Goal: Book appointment/travel/reservation

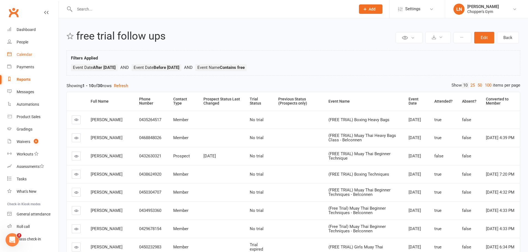
click at [33, 55] on link "Calendar" at bounding box center [32, 54] width 51 height 12
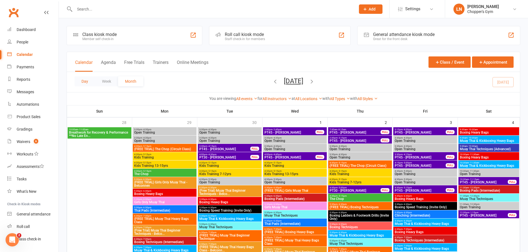
click at [83, 83] on button "Day" at bounding box center [85, 81] width 21 height 10
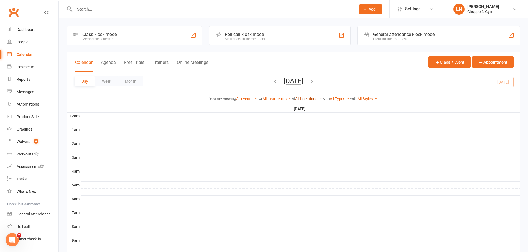
click at [311, 100] on link "All Locations" at bounding box center [308, 99] width 27 height 4
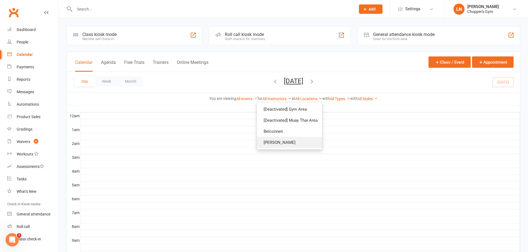
click at [275, 141] on link "Dickson" at bounding box center [289, 142] width 65 height 11
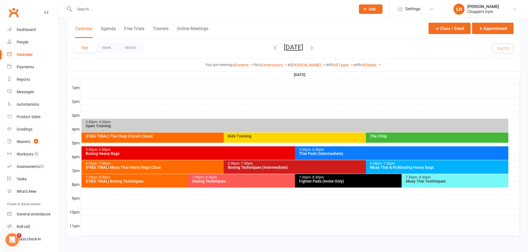
scroll to position [209, 0]
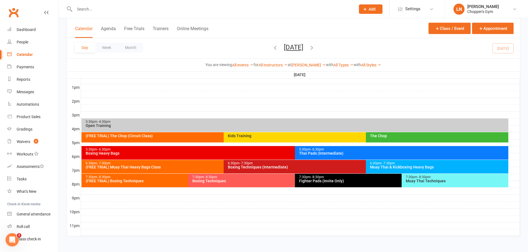
click at [209, 183] on div "Boxing Techniques" at bounding box center [293, 181] width 203 height 4
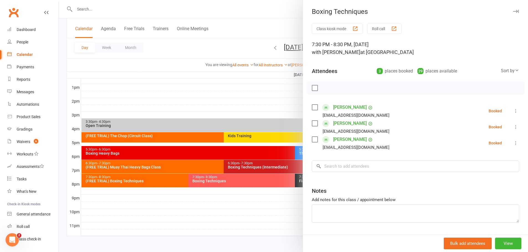
click at [111, 181] on div at bounding box center [293, 126] width 469 height 252
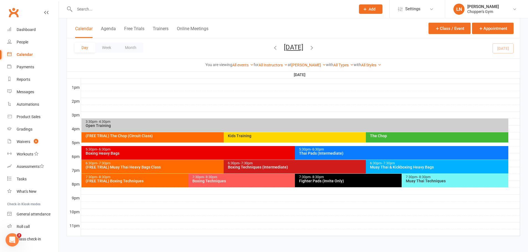
click at [137, 183] on div "(FREE TRIAL) Boxing Techniques" at bounding box center [186, 181] width 203 height 4
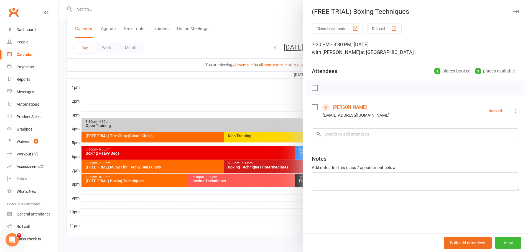
click at [208, 181] on div at bounding box center [293, 126] width 469 height 252
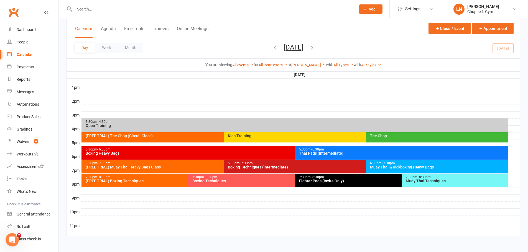
click at [231, 180] on div "Boxing Techniques" at bounding box center [293, 181] width 203 height 4
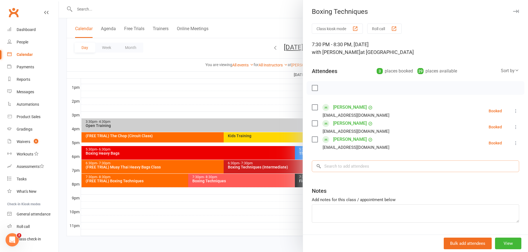
click at [372, 168] on input "search" at bounding box center [415, 167] width 207 height 12
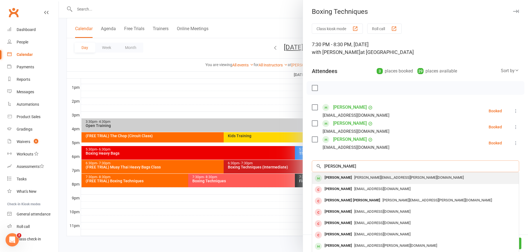
type input "lynn"
click at [359, 179] on span "lynn@lynn.email" at bounding box center [408, 178] width 109 height 4
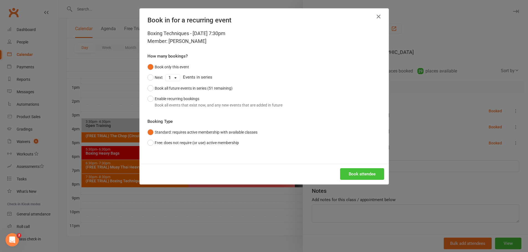
click at [361, 176] on button "Book attendee" at bounding box center [362, 174] width 44 height 12
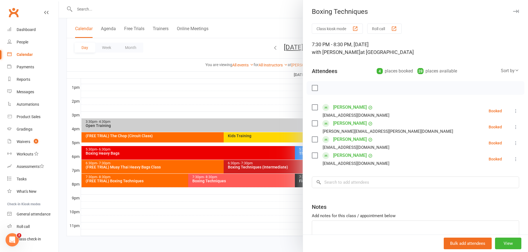
click at [159, 137] on div at bounding box center [293, 126] width 469 height 252
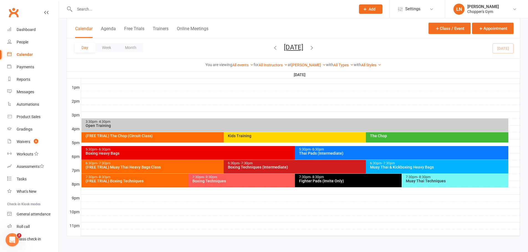
click at [175, 136] on div "(FREE TRIAL) The Chop (Circuit Class)" at bounding box center [222, 136] width 274 height 4
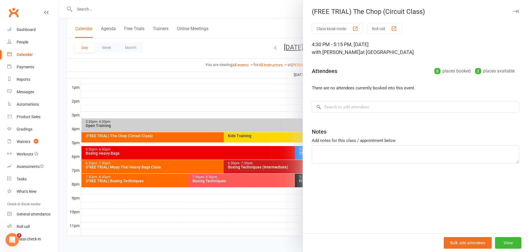
click at [269, 140] on div at bounding box center [293, 126] width 469 height 252
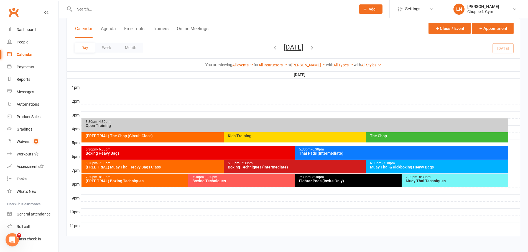
click at [385, 135] on div "The Chop" at bounding box center [438, 136] width 137 height 4
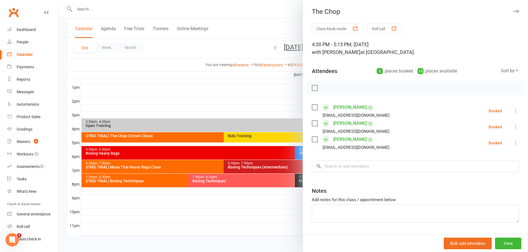
click at [130, 153] on div at bounding box center [293, 126] width 469 height 252
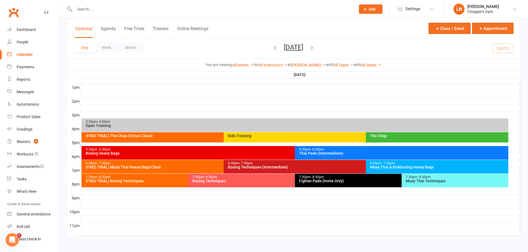
click at [230, 151] on div "5:30pm - 6:30pm" at bounding box center [293, 150] width 416 height 4
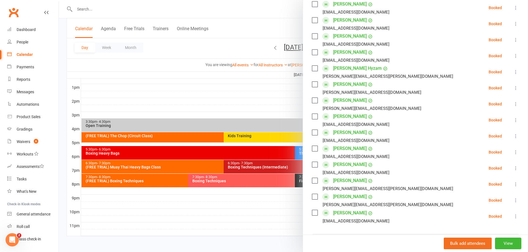
scroll to position [139, 0]
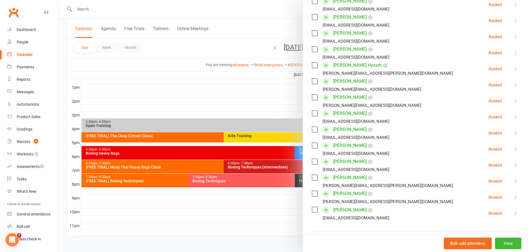
click at [267, 168] on div at bounding box center [293, 126] width 469 height 252
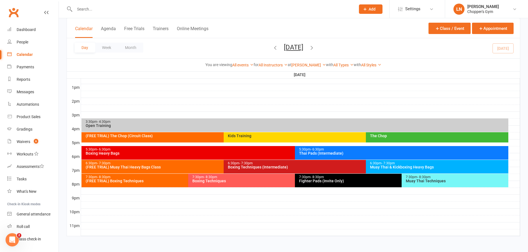
click at [325, 166] on div "Boxing Techniques (Intermediate)" at bounding box center [365, 167] width 274 height 4
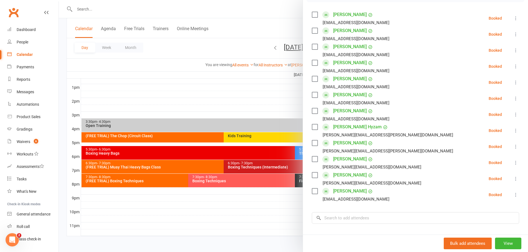
scroll to position [83, 0]
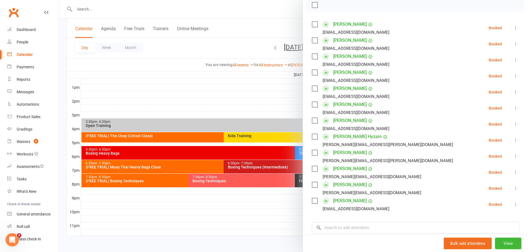
click at [251, 206] on div at bounding box center [293, 126] width 469 height 252
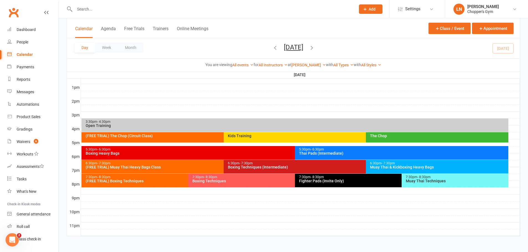
click at [308, 164] on div "6:30pm - 7:30pm" at bounding box center [365, 164] width 274 height 4
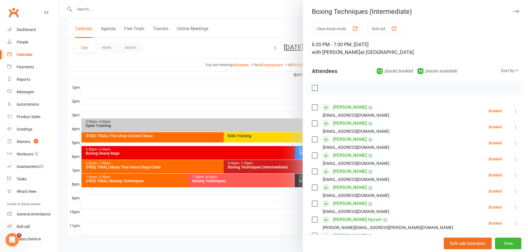
click at [255, 209] on div at bounding box center [293, 126] width 469 height 252
